Goal: Task Accomplishment & Management: Manage account settings

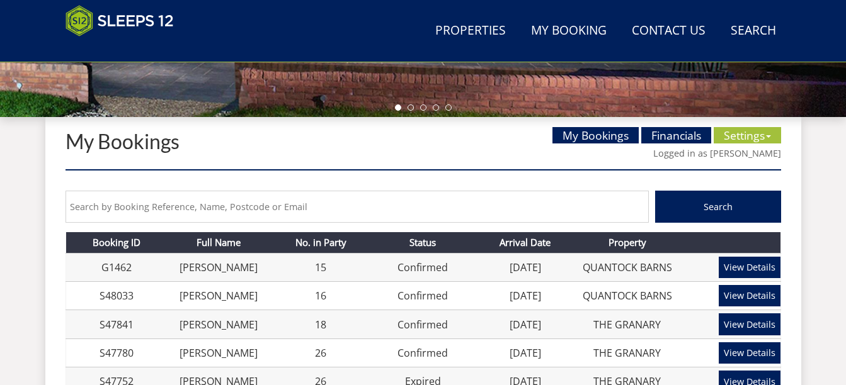
scroll to position [389, 0]
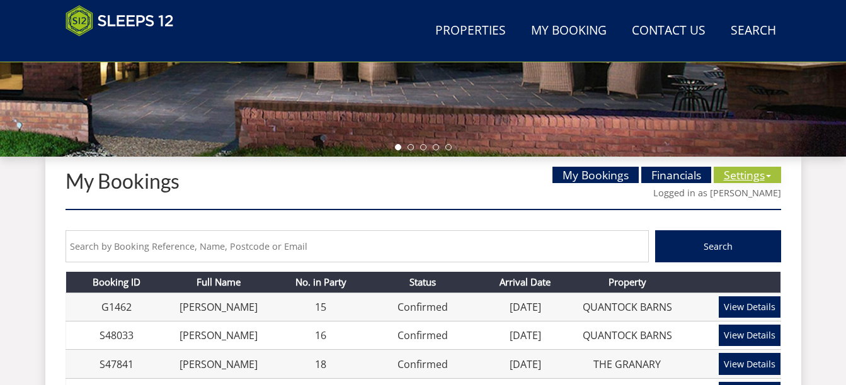
click at [745, 173] on link "Settings" at bounding box center [746, 175] width 67 height 16
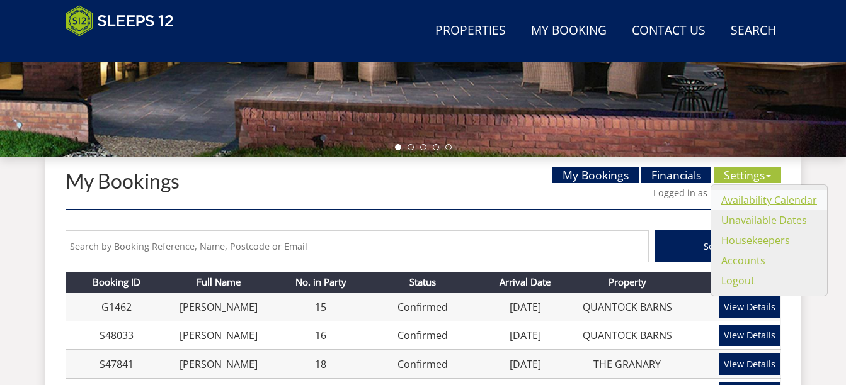
click at [764, 198] on link "Availability Calendar" at bounding box center [769, 200] width 96 height 14
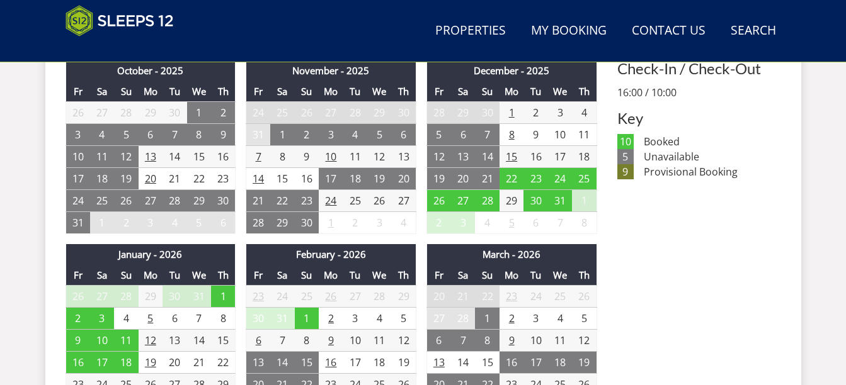
scroll to position [693, 0]
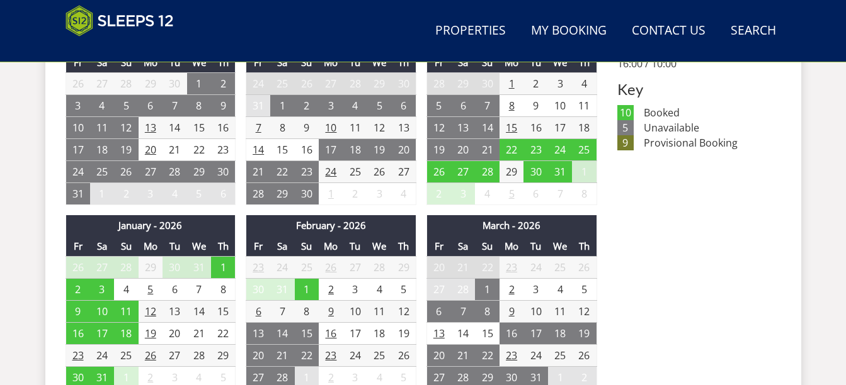
click at [512, 171] on td "29" at bounding box center [511, 172] width 25 height 22
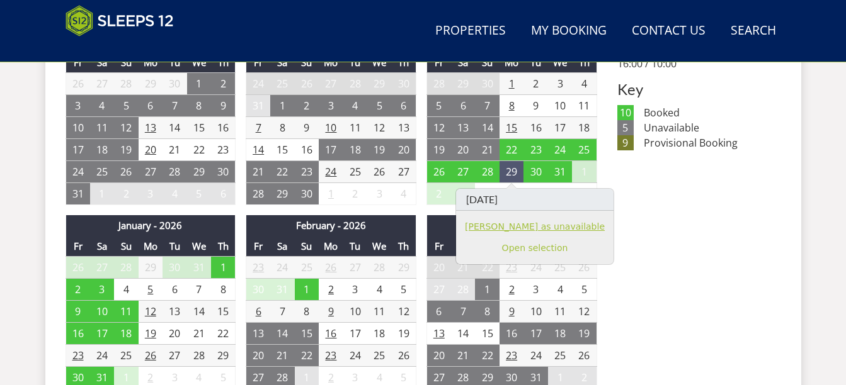
click at [519, 224] on link "[PERSON_NAME] as unavailable" at bounding box center [535, 226] width 140 height 13
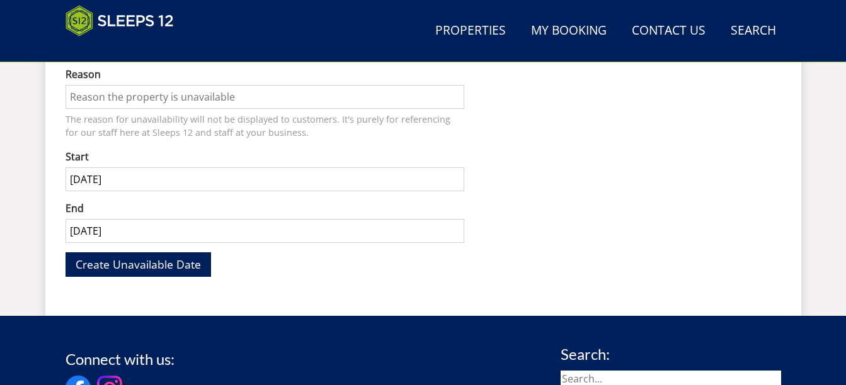
scroll to position [630, 0]
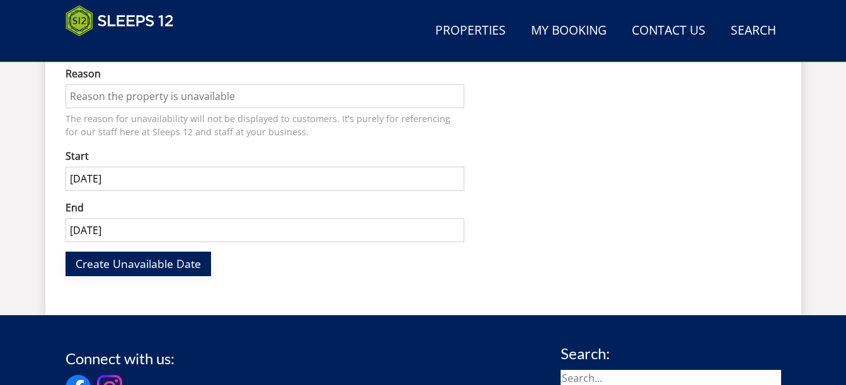
click at [148, 264] on span "Create Unavailable Date" at bounding box center [138, 263] width 125 height 15
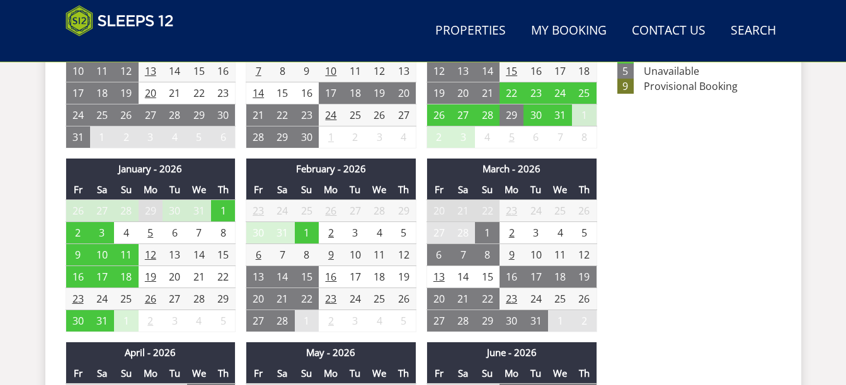
scroll to position [756, 0]
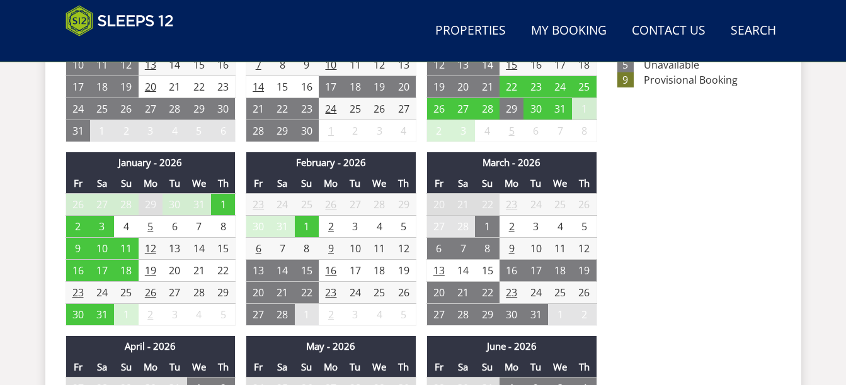
click at [126, 225] on td "4" at bounding box center [126, 227] width 25 height 22
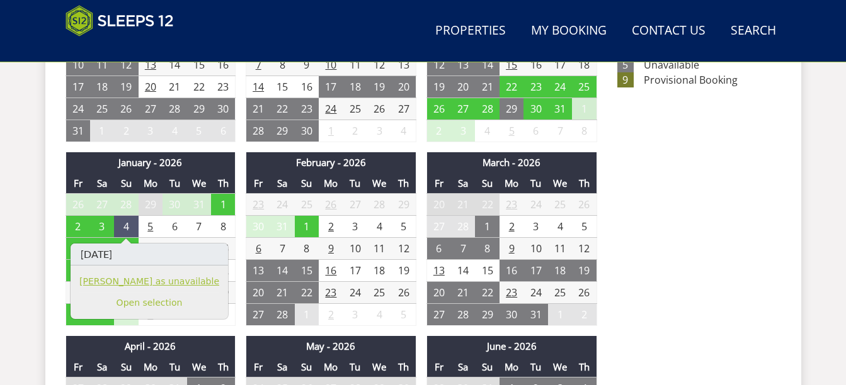
click at [123, 278] on link "[PERSON_NAME] as unavailable" at bounding box center [149, 281] width 140 height 13
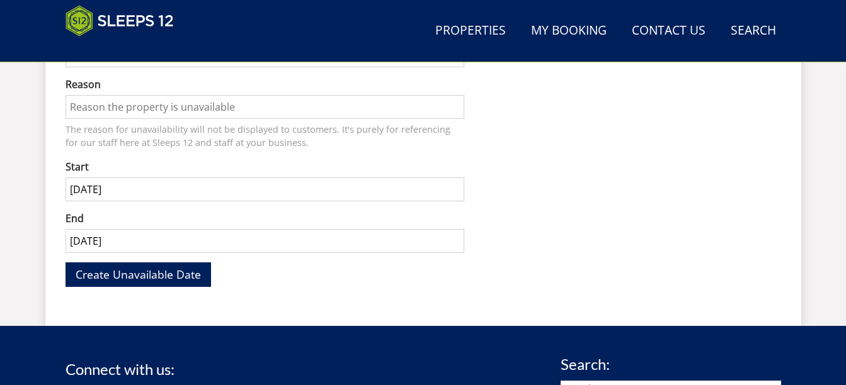
scroll to position [630, 0]
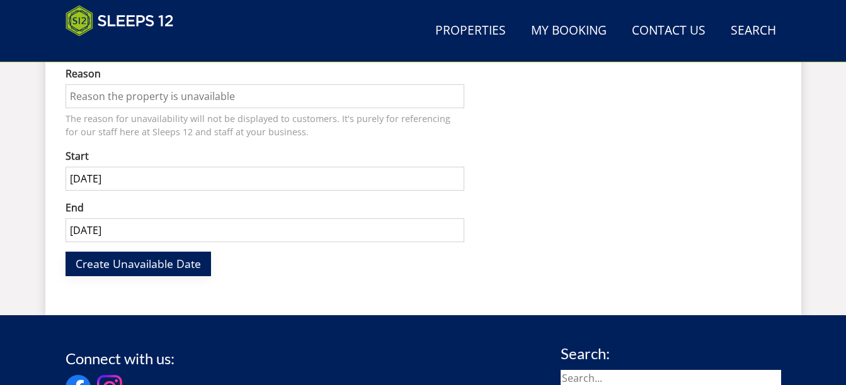
click at [167, 263] on span "Create Unavailable Date" at bounding box center [138, 263] width 125 height 15
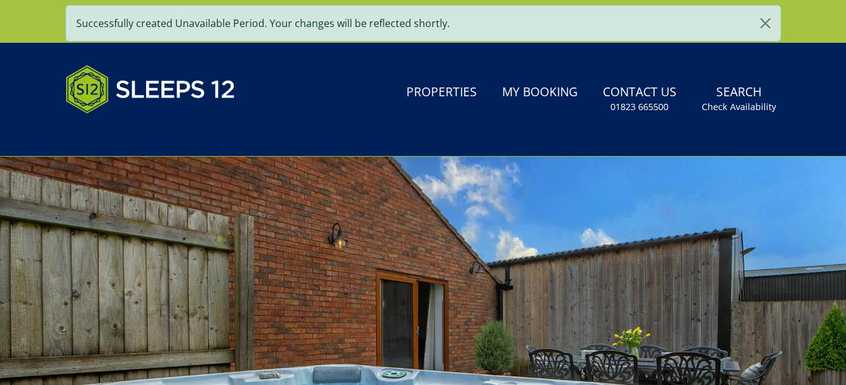
click at [167, 263] on div at bounding box center [423, 377] width 846 height 441
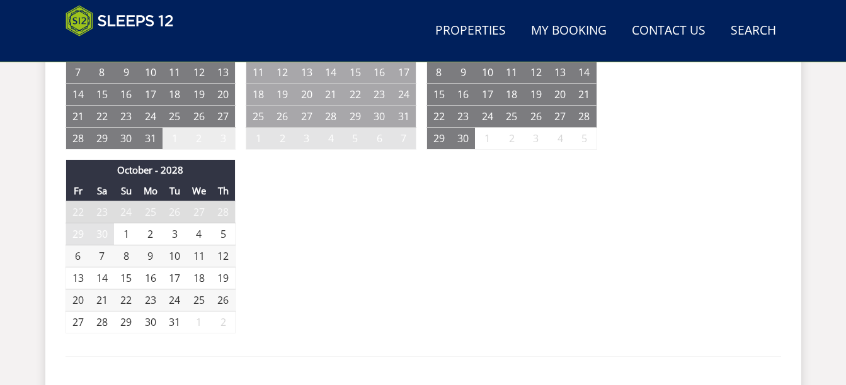
scroll to position [2897, 0]
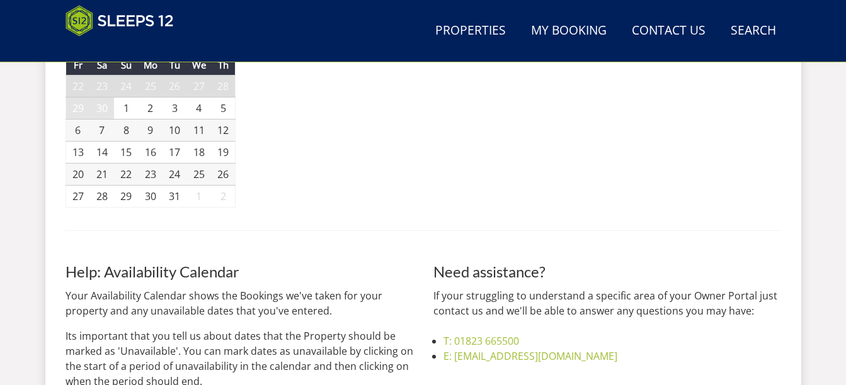
click at [125, 109] on td "1" at bounding box center [126, 109] width 25 height 22
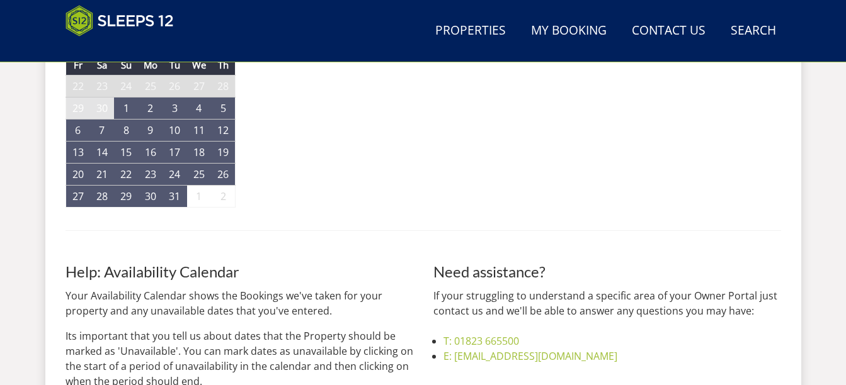
click at [176, 195] on td "31" at bounding box center [174, 197] width 25 height 22
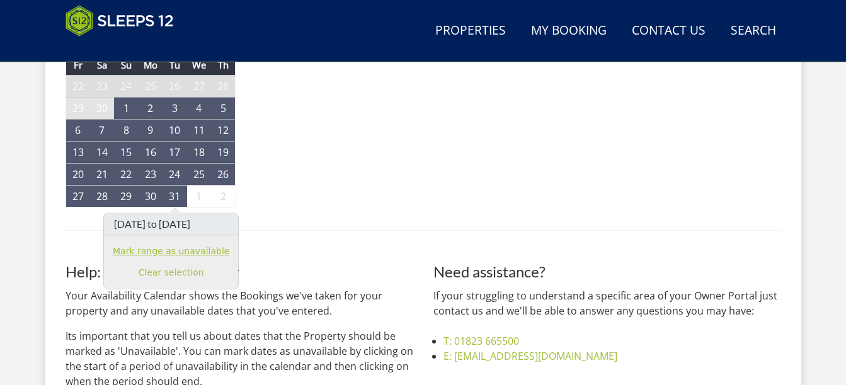
click at [181, 251] on link "Mark range as unavailable" at bounding box center [171, 251] width 116 height 13
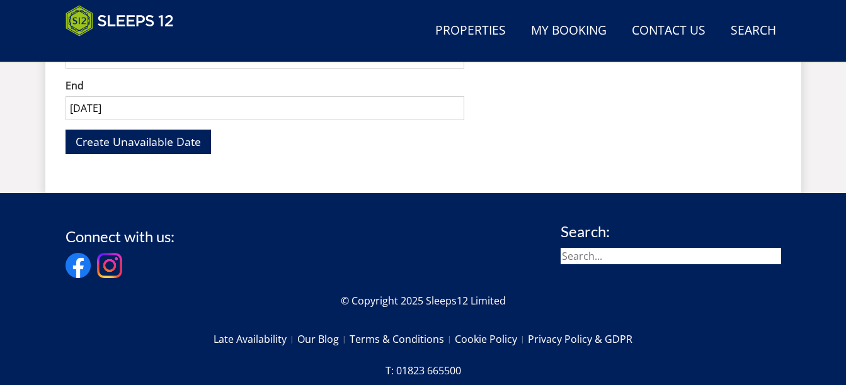
scroll to position [756, 0]
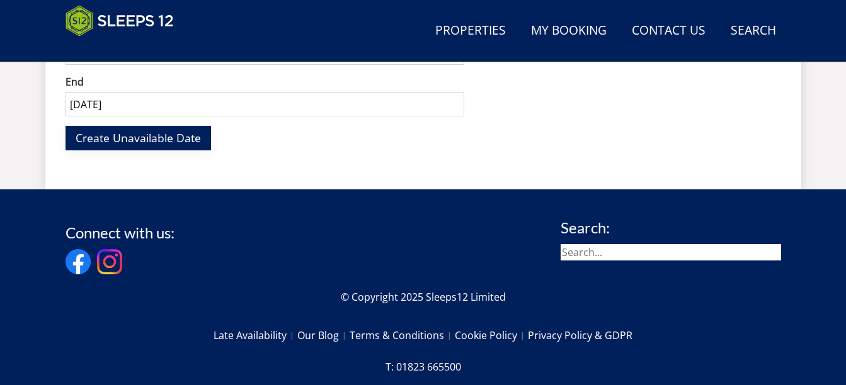
click at [178, 137] on span "Create Unavailable Date" at bounding box center [138, 137] width 125 height 15
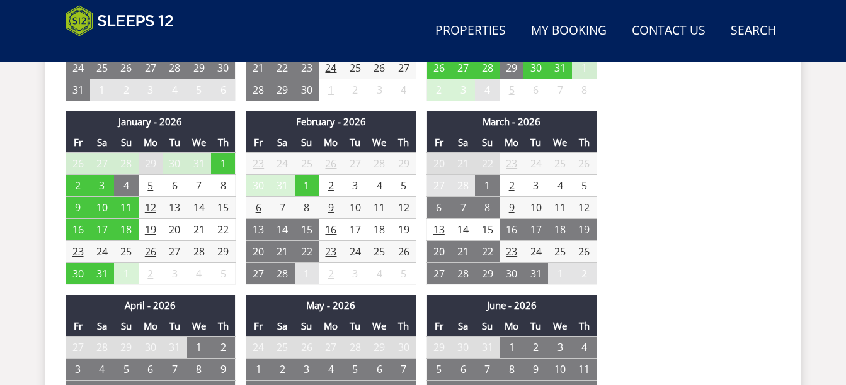
scroll to position [819, 0]
